Goal: Navigation & Orientation: Find specific page/section

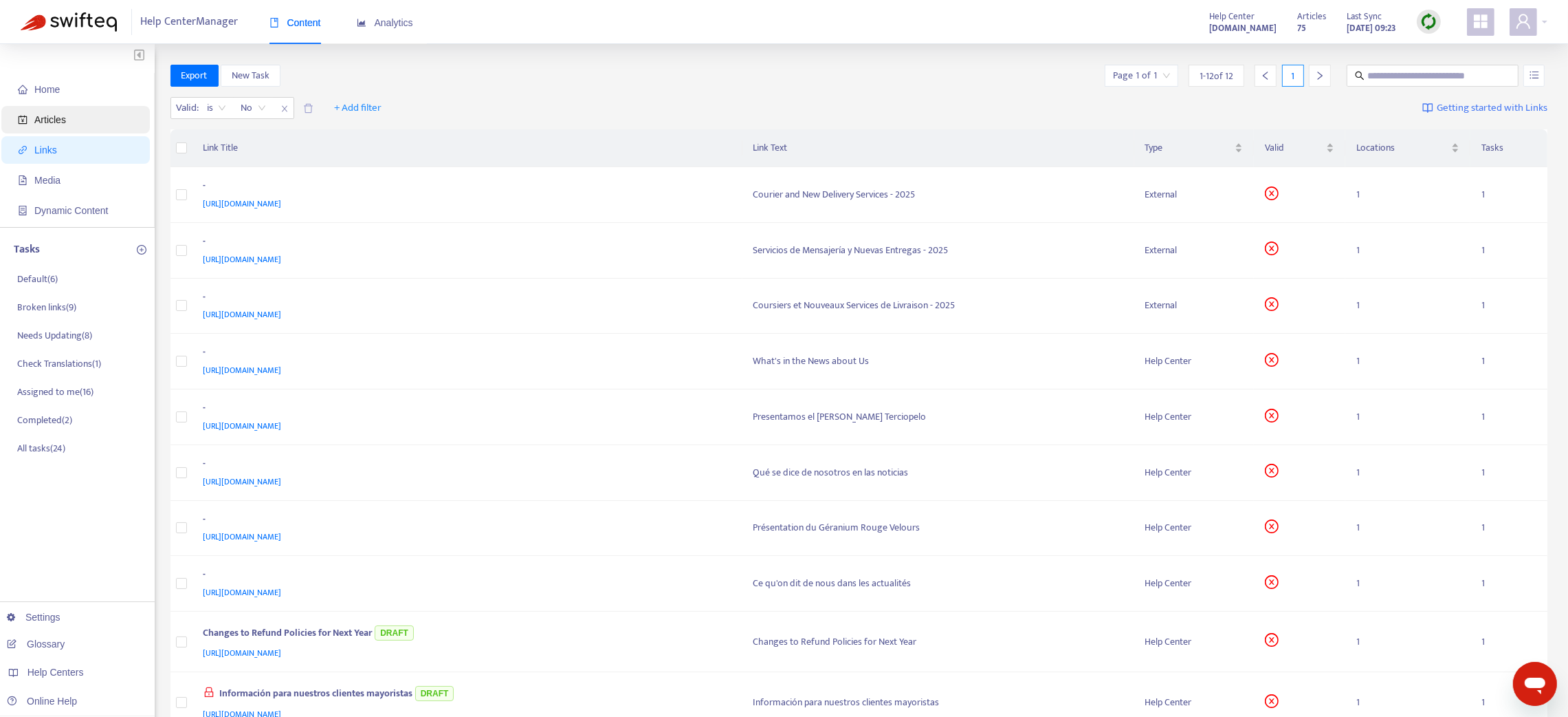
click at [92, 106] on span "Articles" at bounding box center [78, 120] width 121 height 28
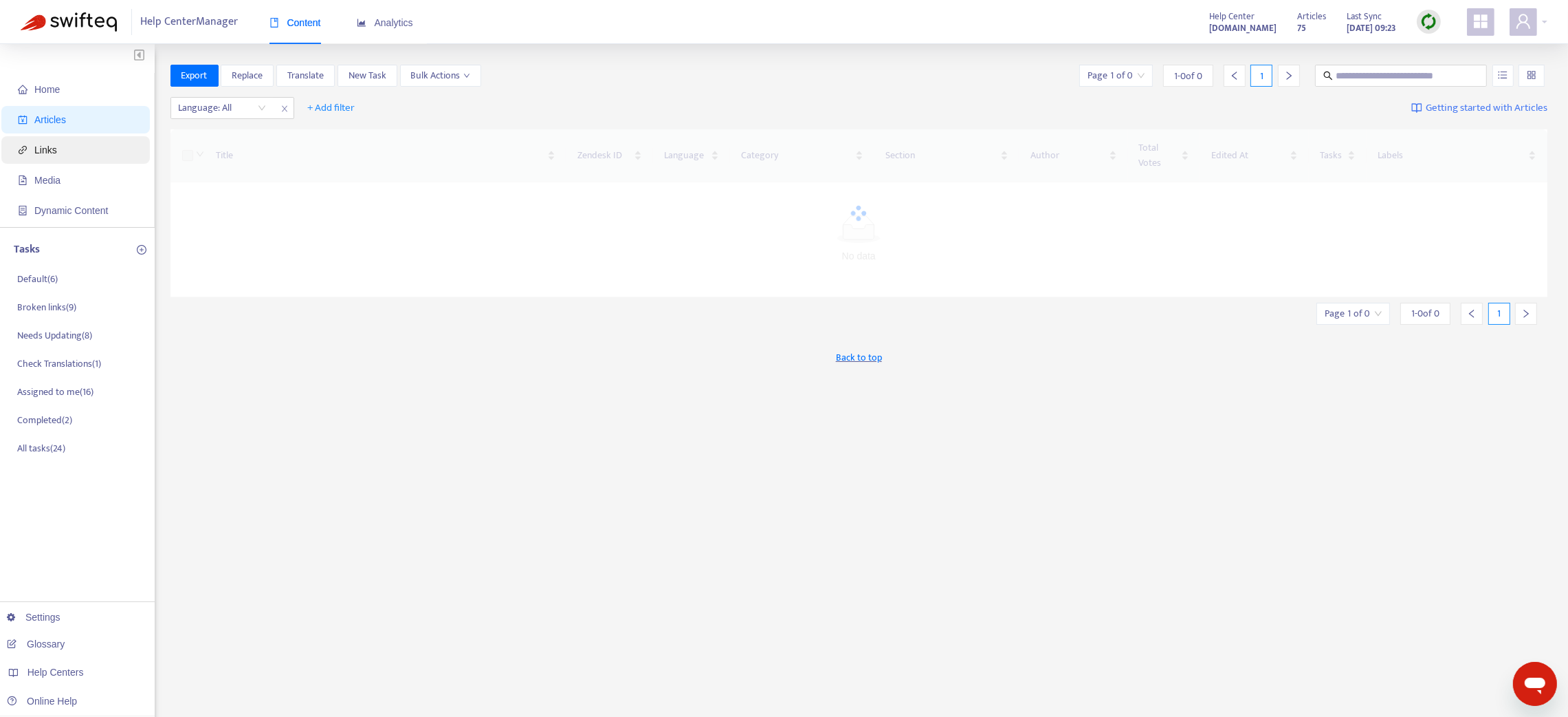
click at [51, 154] on span "Links" at bounding box center [46, 150] width 23 height 11
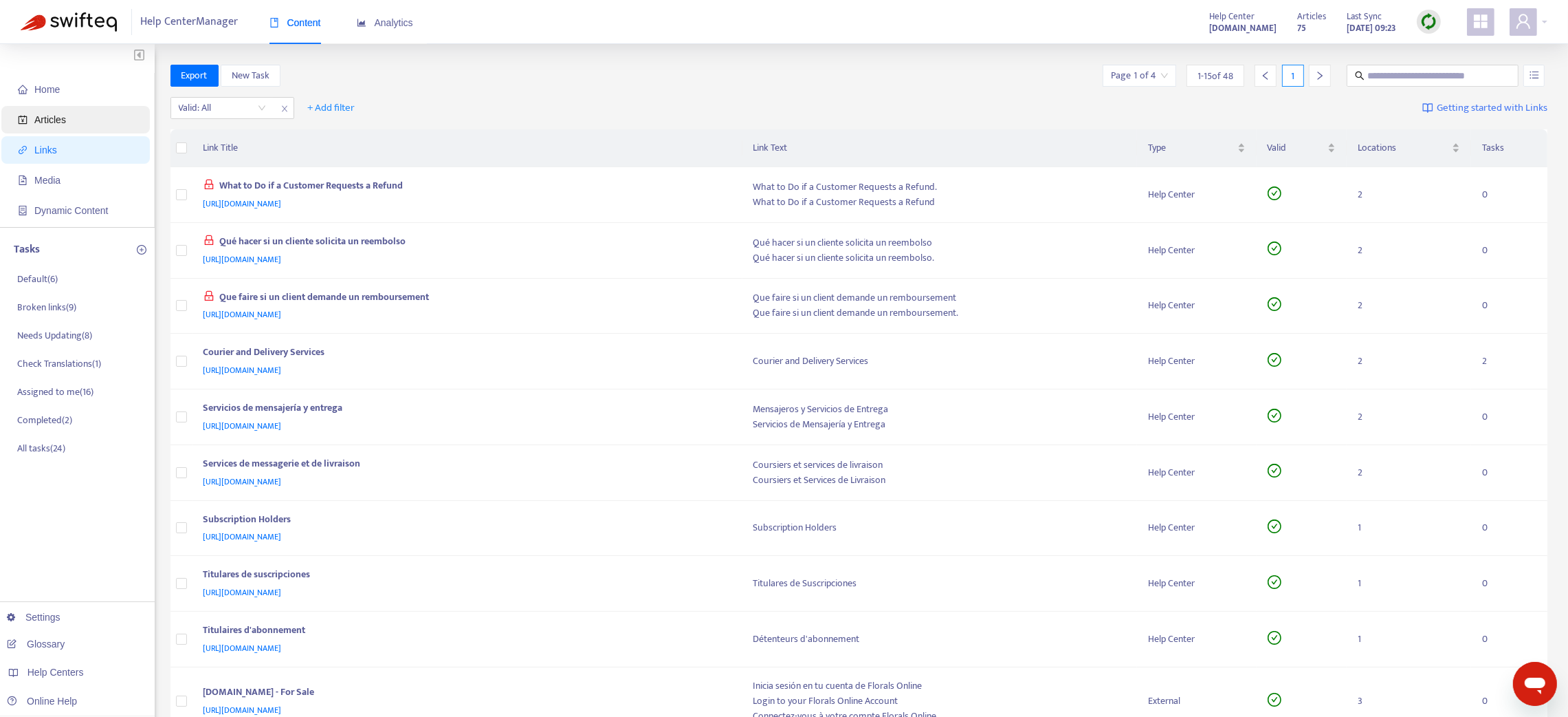
click at [88, 118] on span "Articles" at bounding box center [78, 120] width 121 height 28
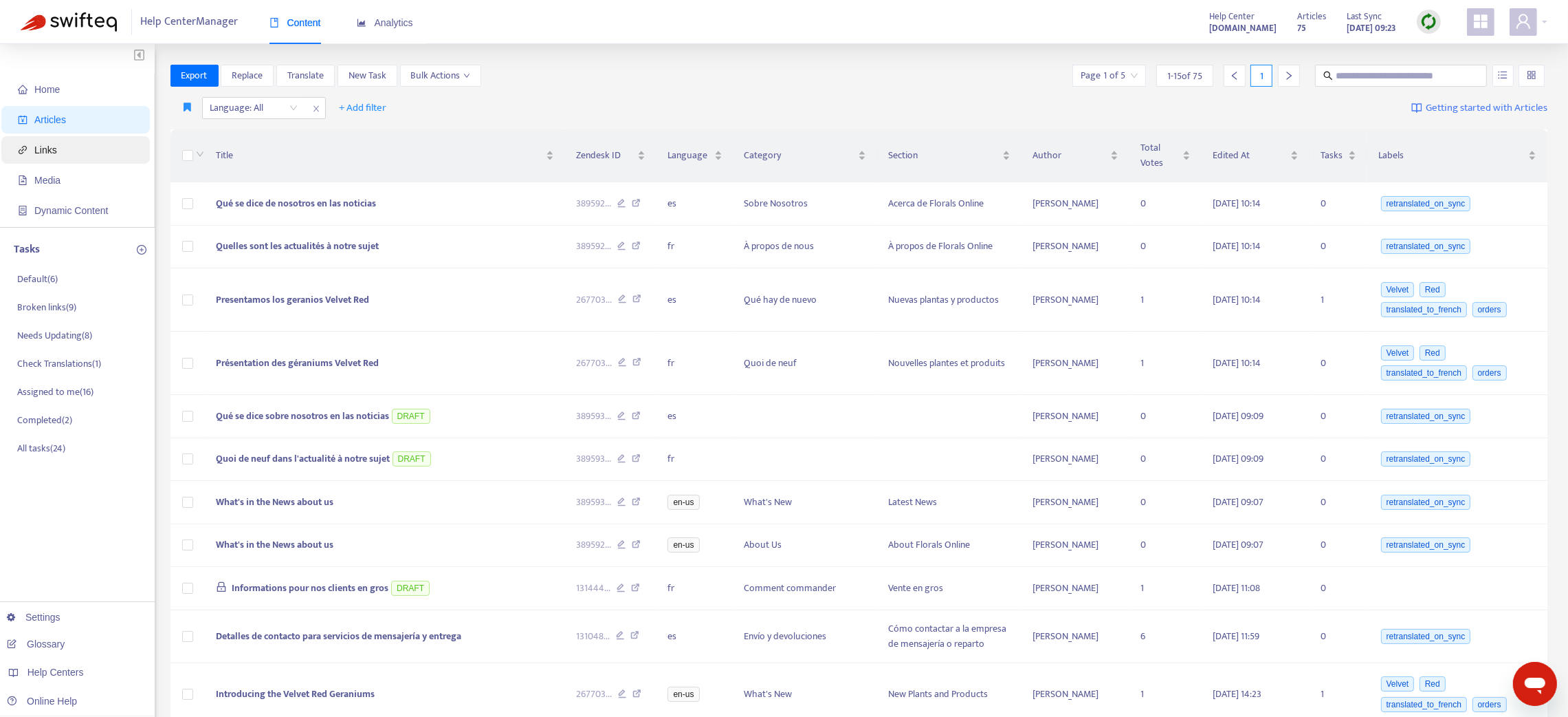
click at [68, 148] on span "Links" at bounding box center [78, 150] width 121 height 28
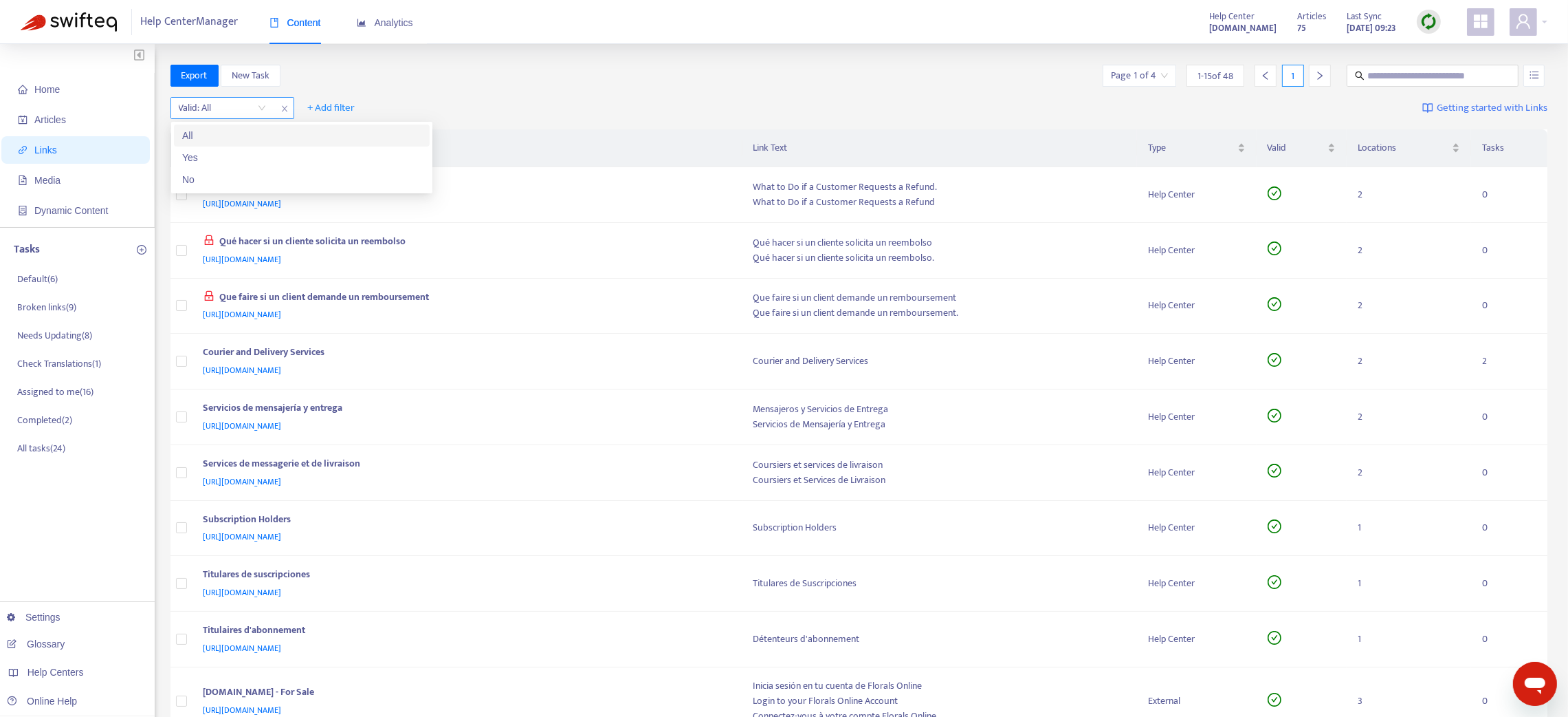
click at [261, 110] on input "search" at bounding box center [222, 108] width 88 height 21
drag, startPoint x: 241, startPoint y: 172, endPoint x: 242, endPoint y: 179, distance: 7.1
click at [242, 179] on div "No" at bounding box center [301, 180] width 239 height 15
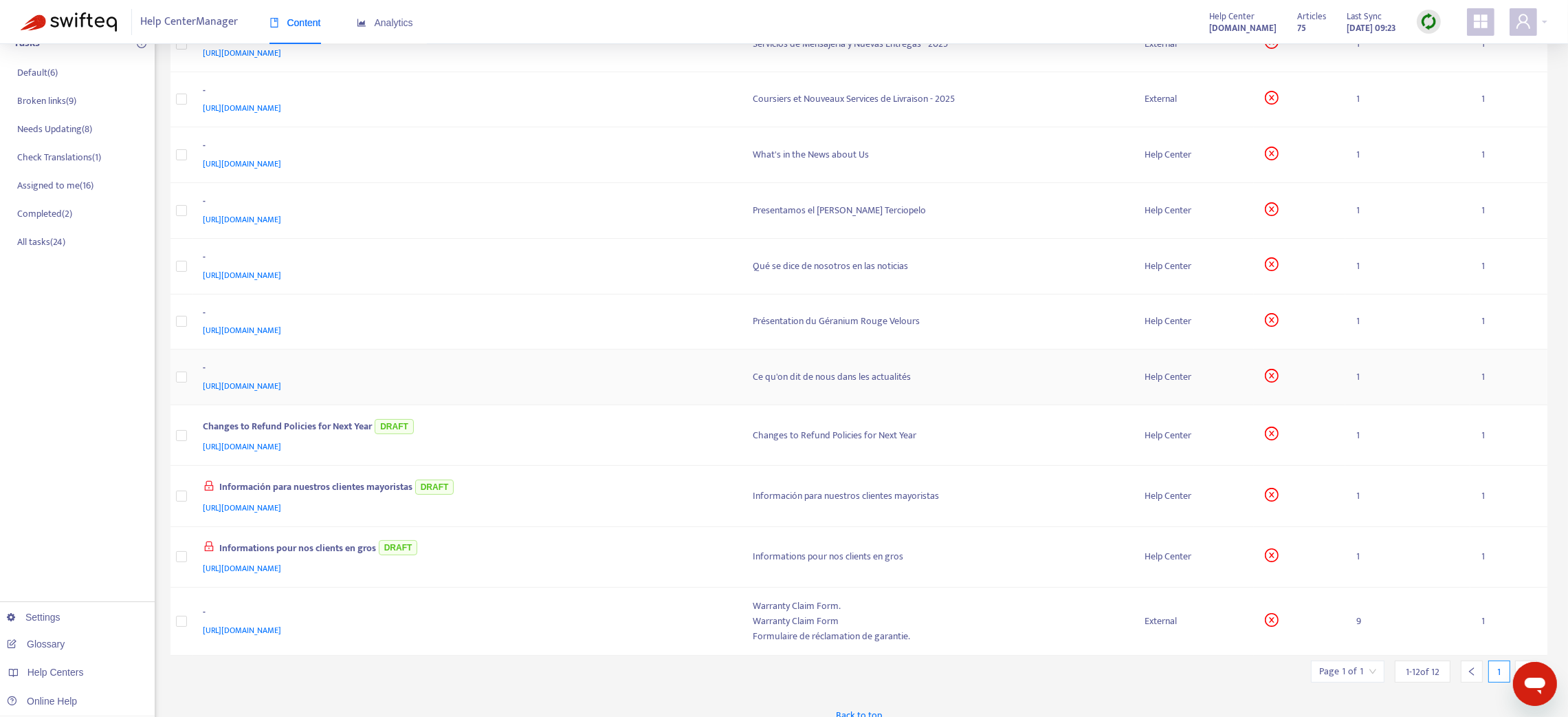
scroll to position [224, 0]
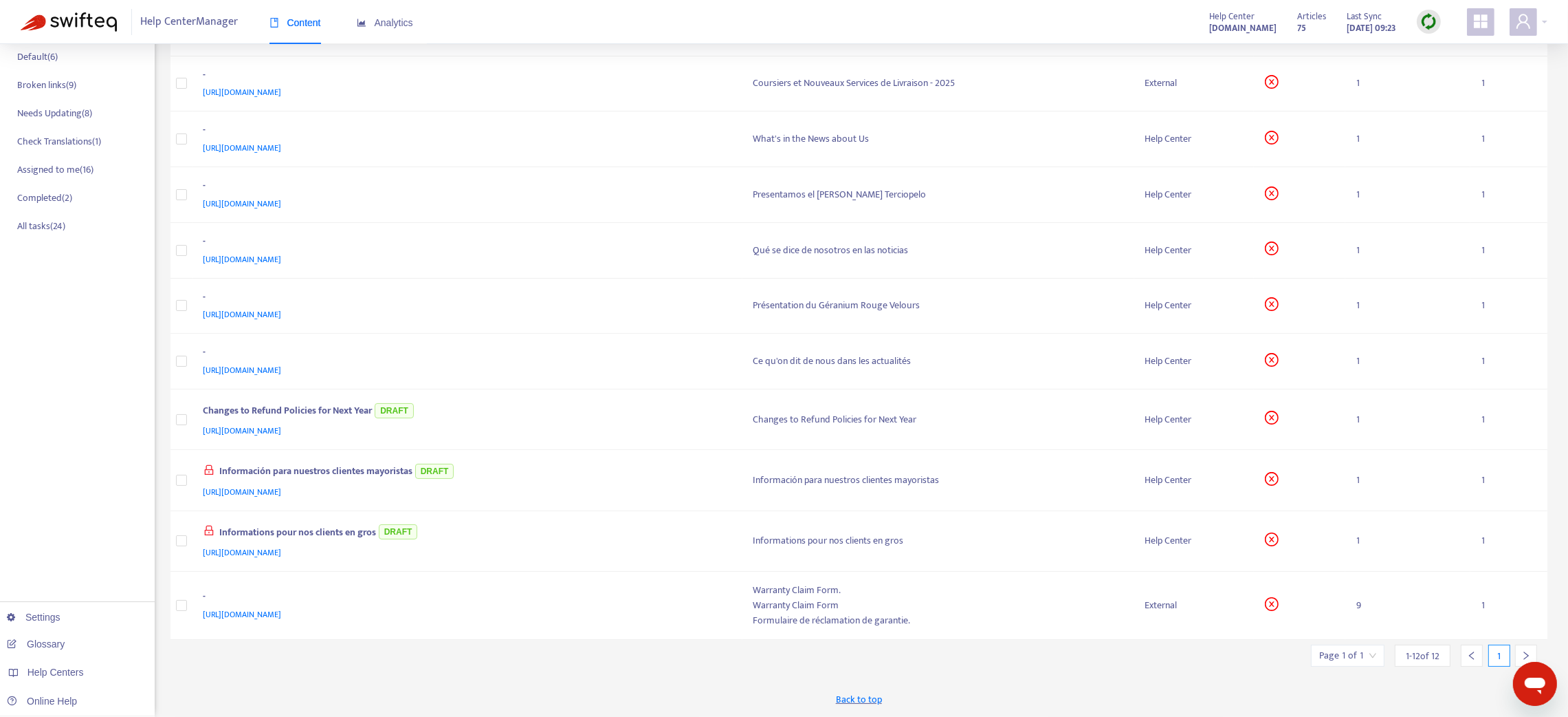
click at [1529, 655] on icon "right" at bounding box center [1526, 655] width 10 height 10
click at [1445, 701] on div "Back to top" at bounding box center [860, 699] width 1378 height 35
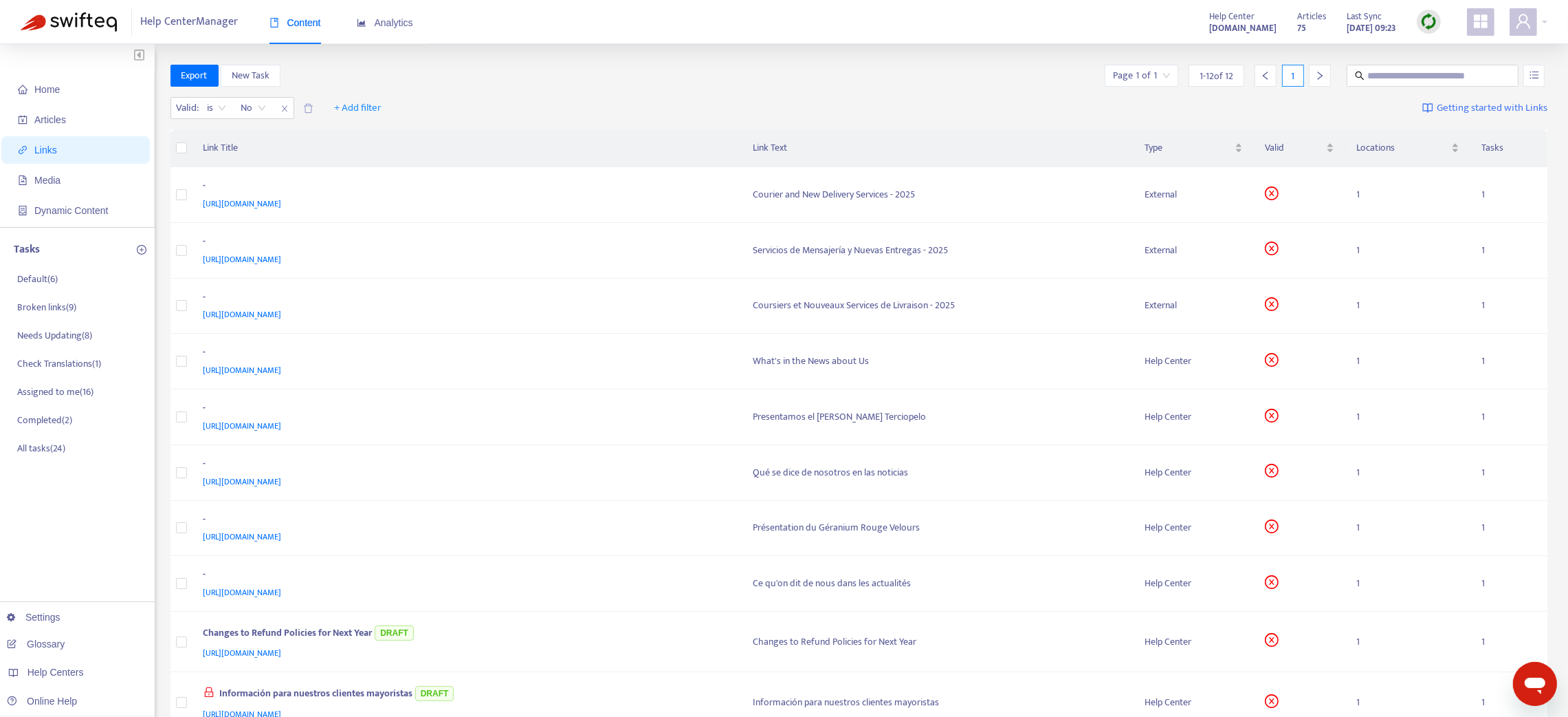
click at [906, 82] on div "Export New Task Page 1 of 1 1 - 12 of 12 1" at bounding box center [860, 75] width 1378 height 22
